Goal: Task Accomplishment & Management: Manage account settings

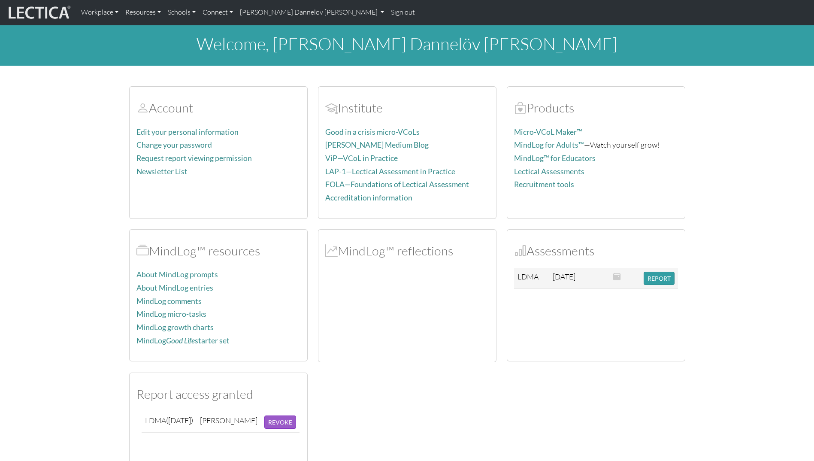
scroll to position [86, 0]
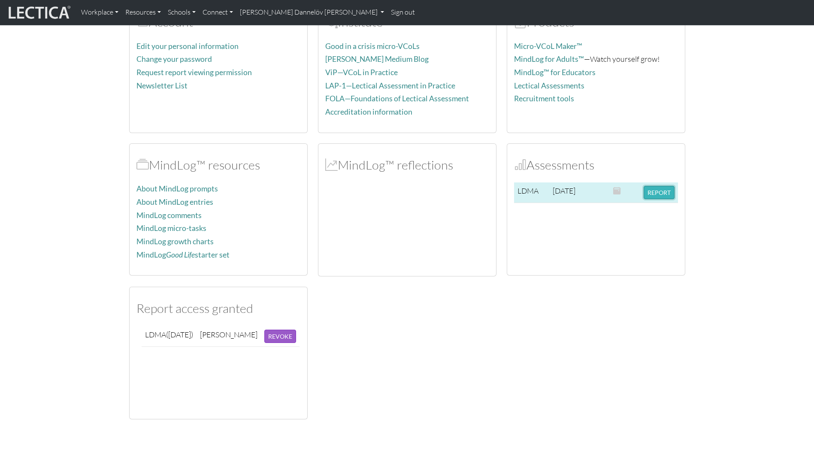
click at [668, 194] on button "REPORT" at bounding box center [659, 192] width 31 height 13
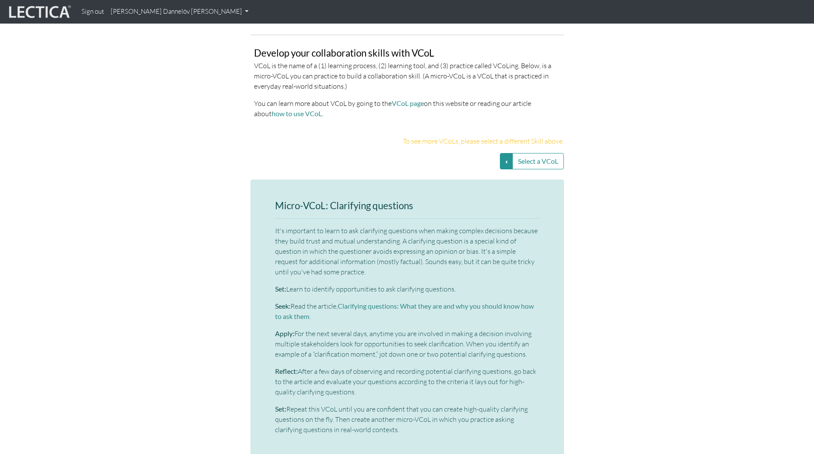
scroll to position [1802, 0]
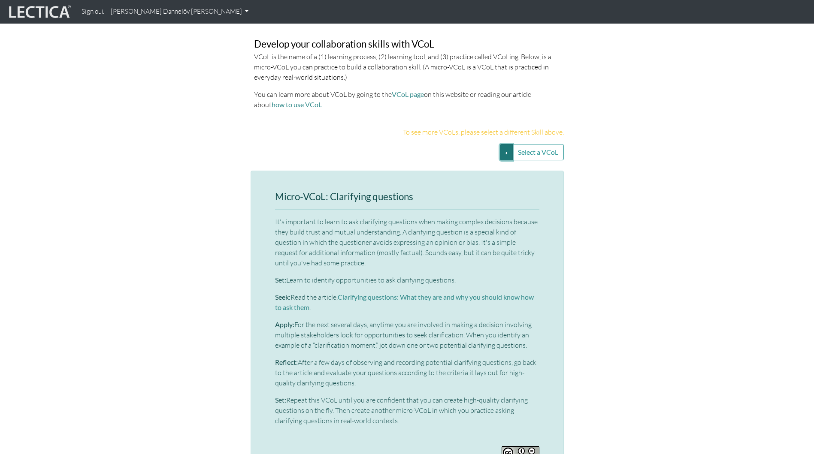
click at [503, 144] on button "Select a VCoL" at bounding box center [506, 152] width 13 height 16
click at [677, 171] on section "Micro-VCoL: Clarifying questions It's important to learn to ask clarifying ques…" at bounding box center [407, 342] width 814 height 342
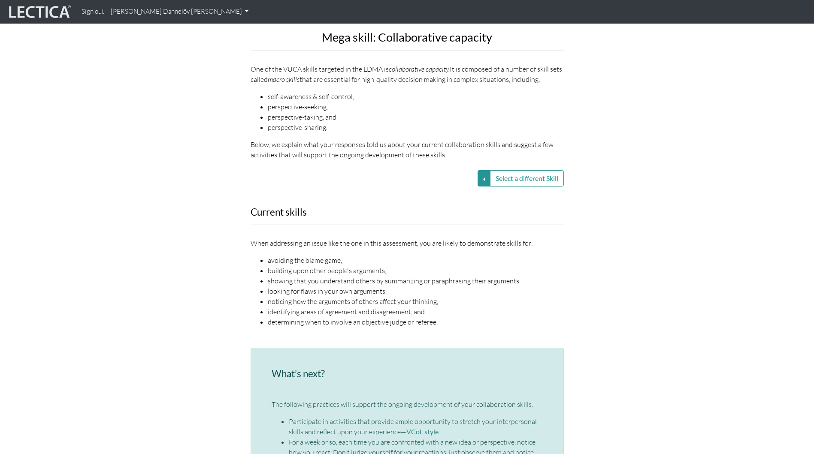
scroll to position [987, 0]
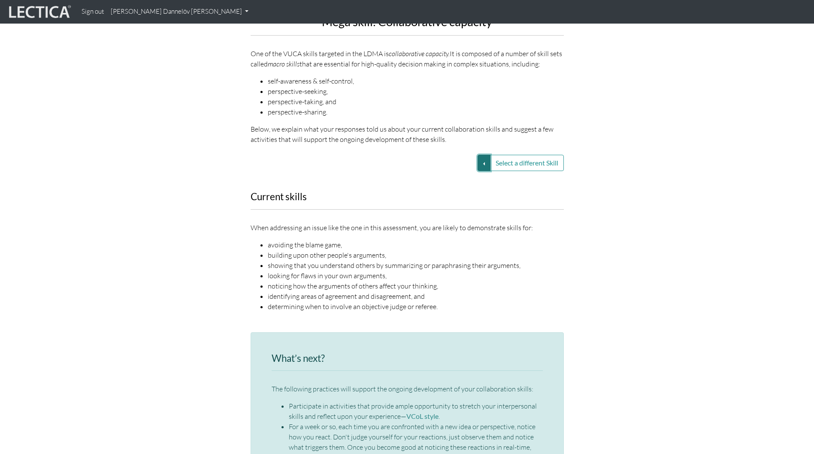
click at [485, 157] on button "Select a different Skill" at bounding box center [484, 163] width 13 height 16
click at [436, 159] on link "VUCA—Collaborative capacity" at bounding box center [423, 164] width 92 height 10
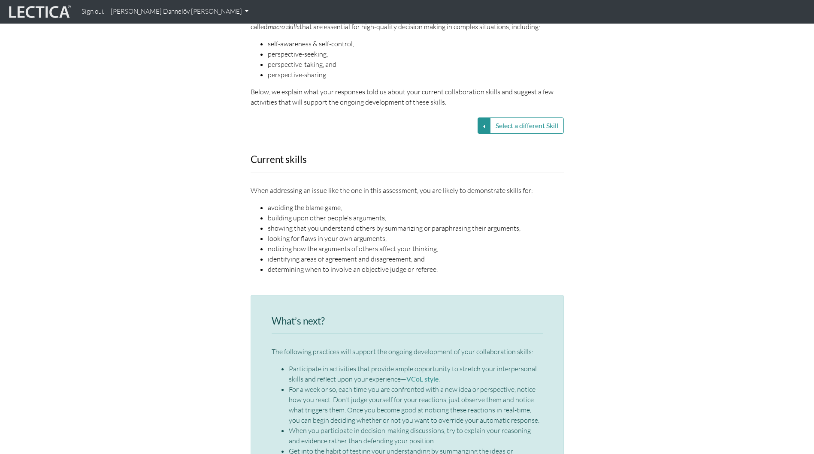
scroll to position [1030, 0]
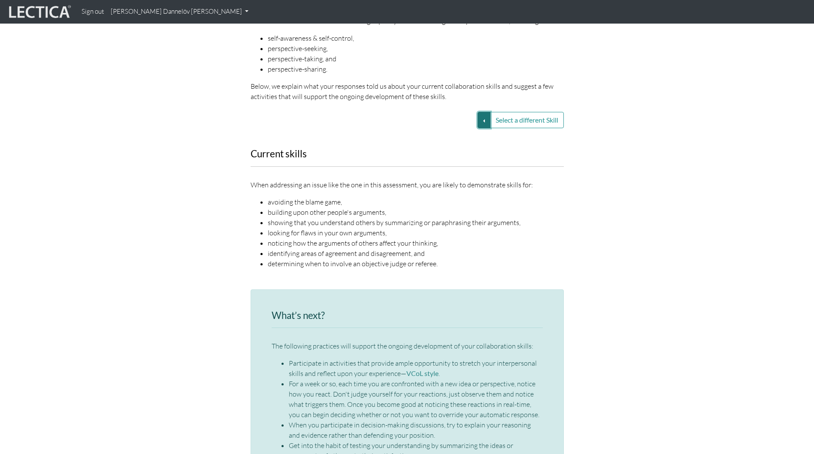
click at [478, 112] on button "Select a different Skill" at bounding box center [484, 120] width 13 height 16
click at [445, 126] on link "VUCA—Perspective coordination" at bounding box center [423, 131] width 92 height 10
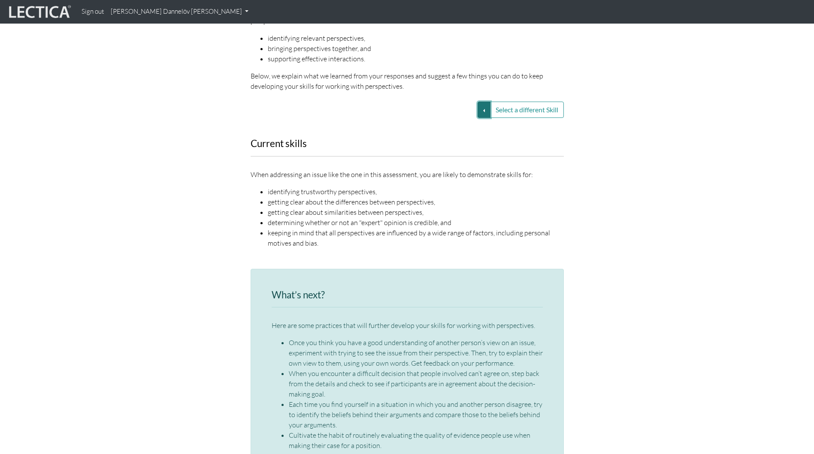
click at [481, 102] on button "Select a different Skill" at bounding box center [484, 110] width 13 height 16
click at [452, 126] on link "VUCA—Decision-making process" at bounding box center [423, 131] width 92 height 10
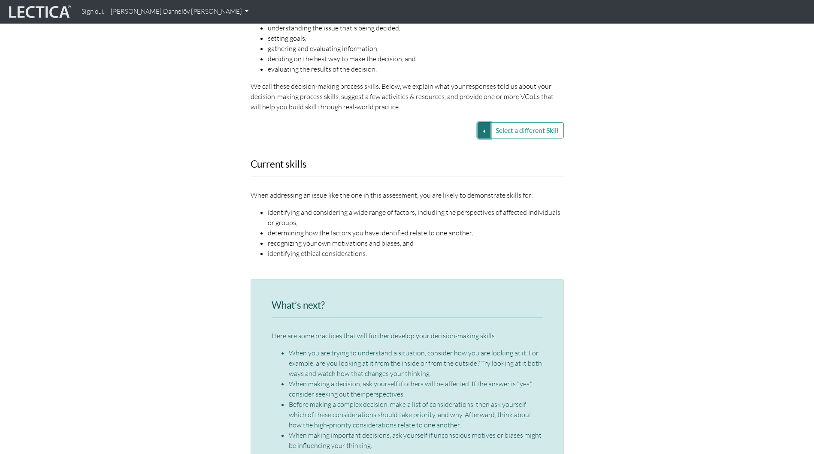
click at [481, 122] on button "Select a different Skill" at bounding box center [484, 130] width 13 height 16
click at [437, 156] on link "VUCA—Contextual thinking" at bounding box center [423, 161] width 92 height 10
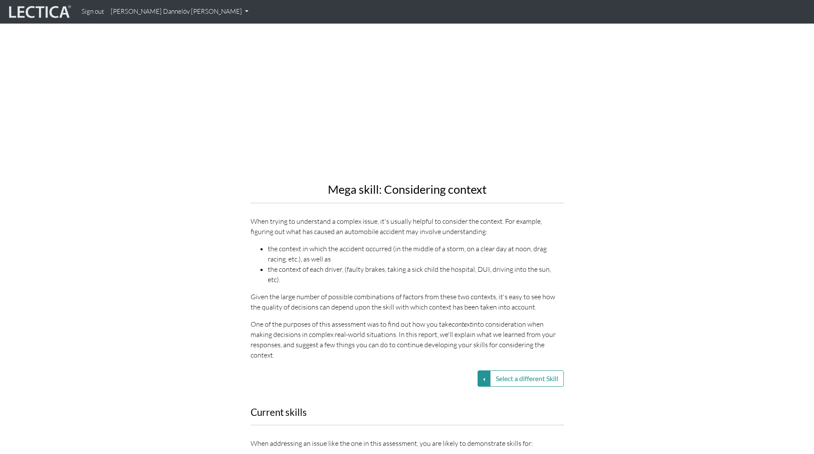
scroll to position [815, 0]
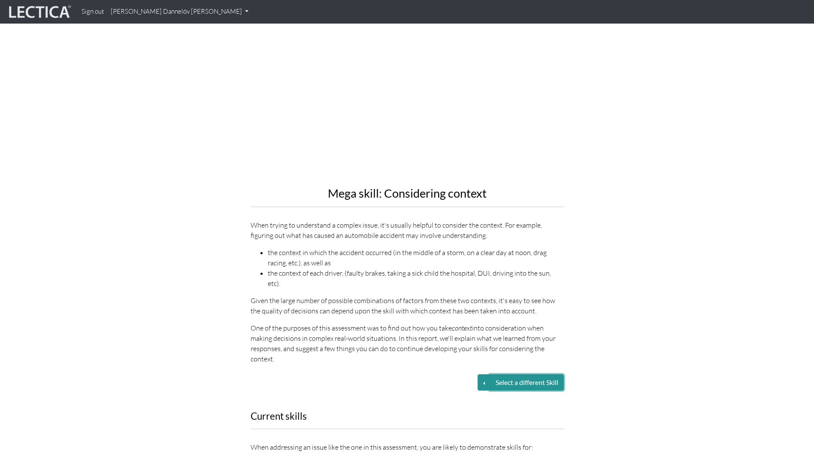
click at [532, 375] on button "Select a different Skill" at bounding box center [527, 383] width 74 height 16
click at [480, 375] on button "Select a different Skill" at bounding box center [484, 383] width 13 height 16
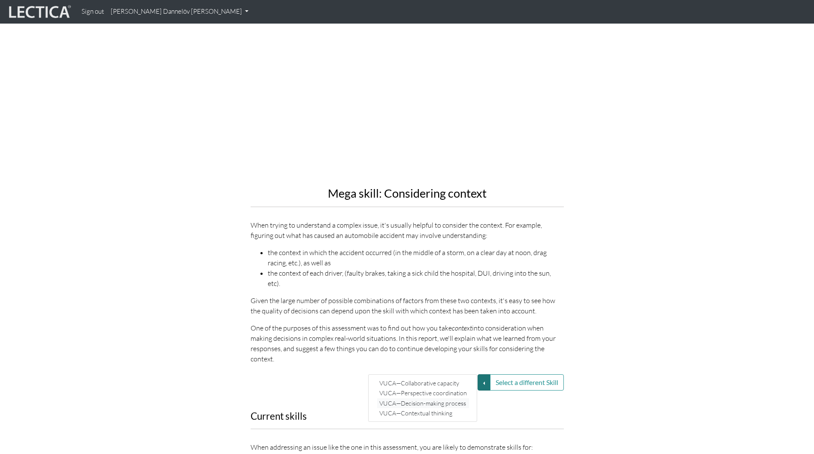
click at [439, 399] on link "VUCA—Decision-making process" at bounding box center [423, 404] width 92 height 10
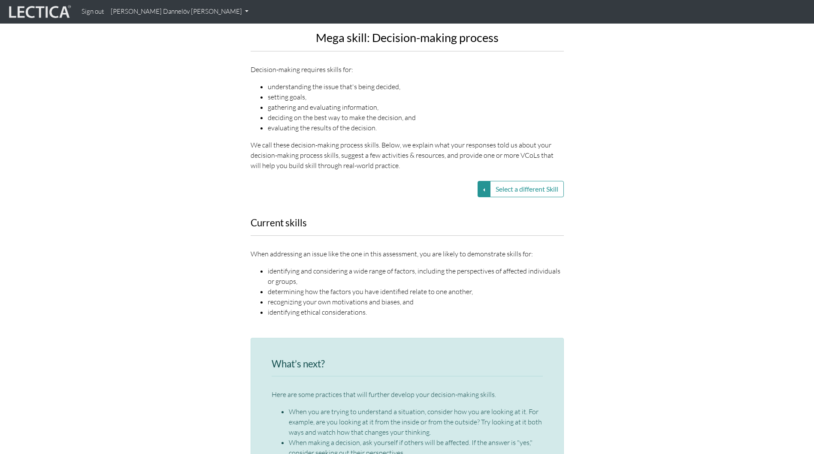
scroll to position [944, 0]
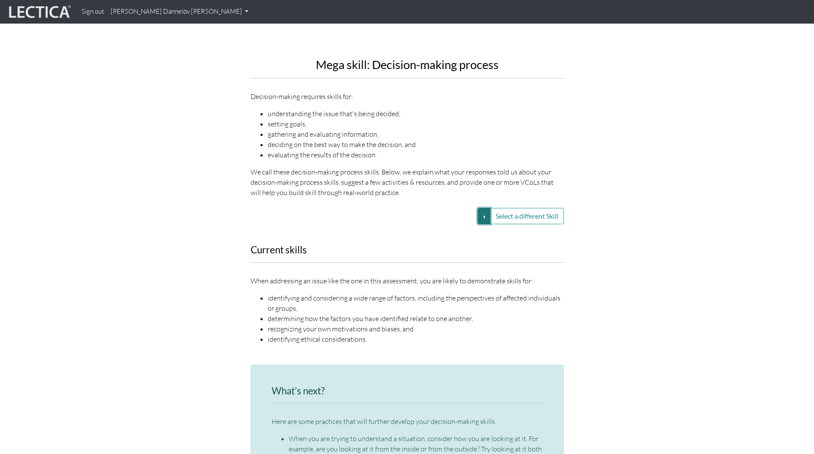
click at [480, 208] on button "Select a different Skill" at bounding box center [484, 216] width 13 height 16
click at [457, 232] on link "VUCA—Decision-making process" at bounding box center [423, 237] width 92 height 10
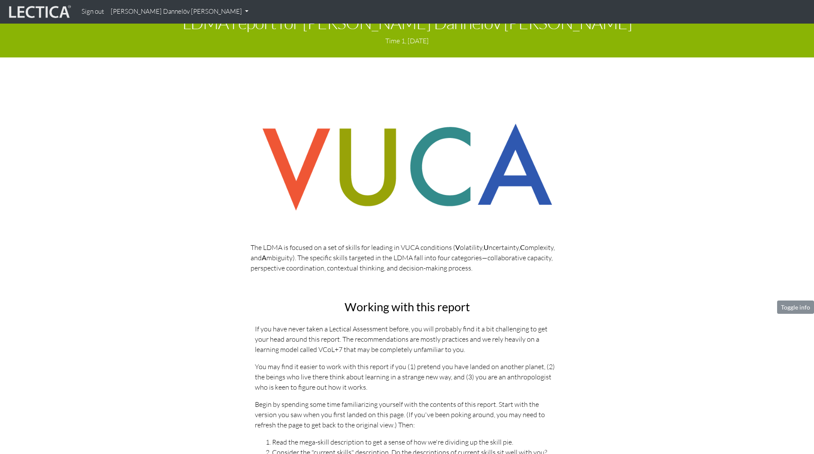
scroll to position [0, 0]
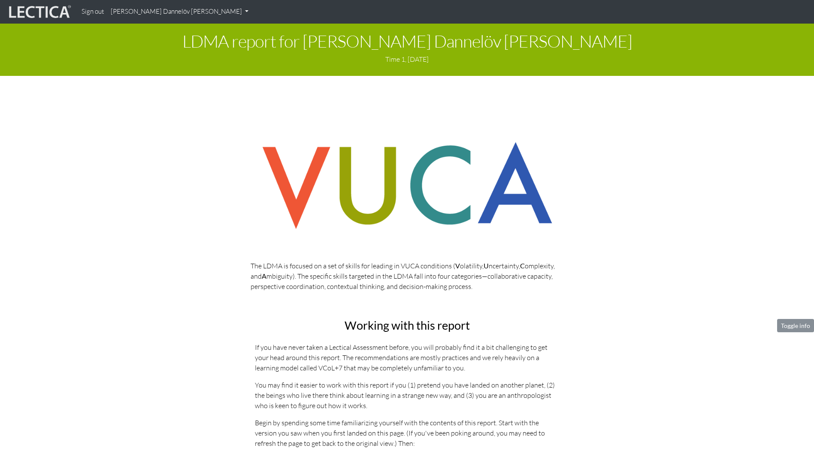
click at [182, 14] on link "[PERSON_NAME] Dannelöv [PERSON_NAME]" at bounding box center [179, 11] width 145 height 17
click at [135, 36] on link "My Profile" at bounding box center [150, 31] width 69 height 11
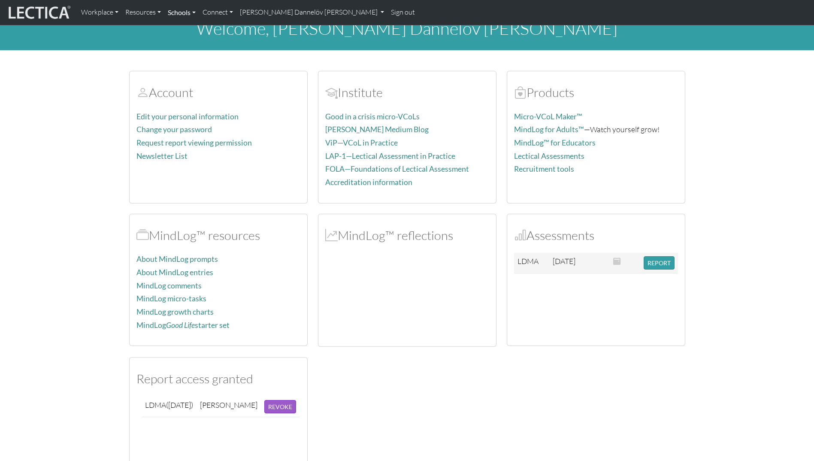
scroll to position [43, 0]
